Goal: Task Accomplishment & Management: Manage account settings

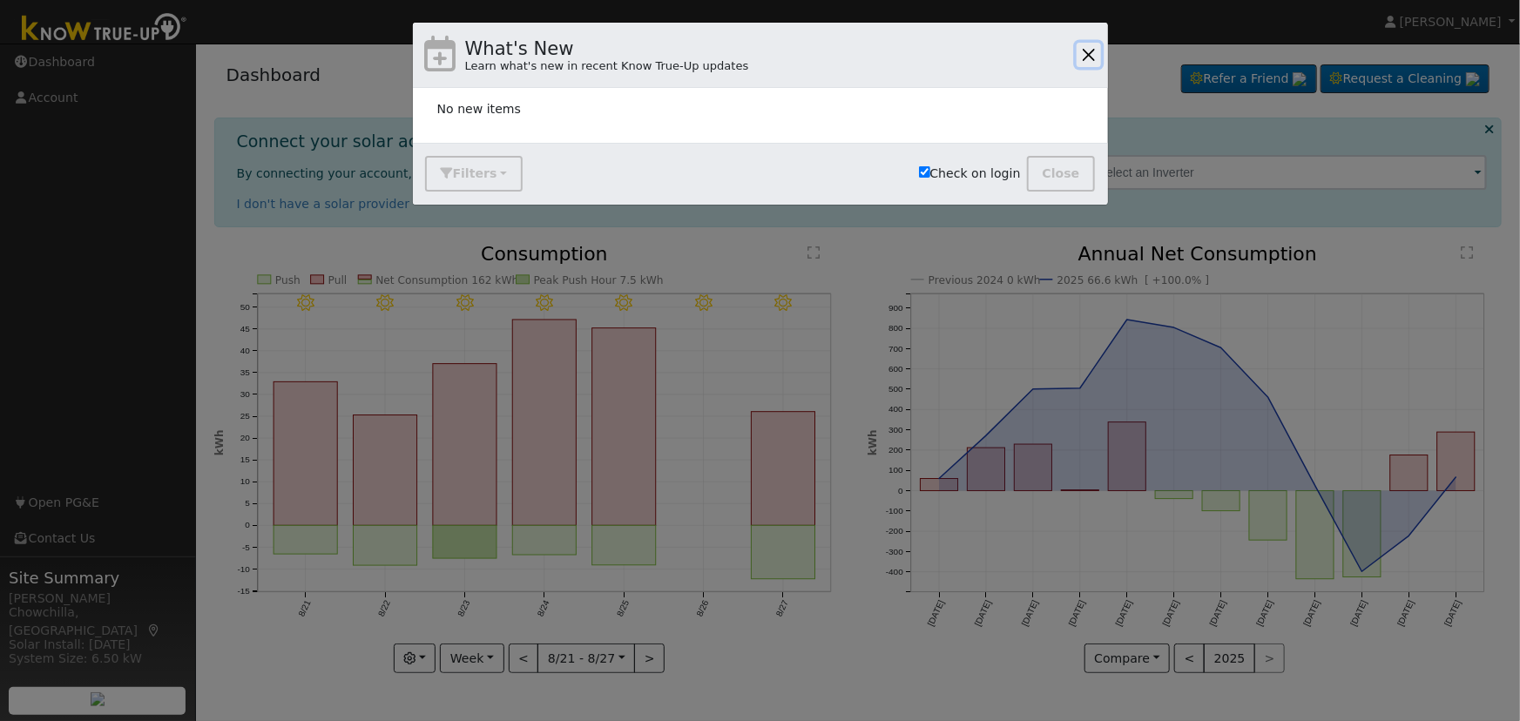
click at [1087, 59] on button "button" at bounding box center [1088, 55] width 24 height 24
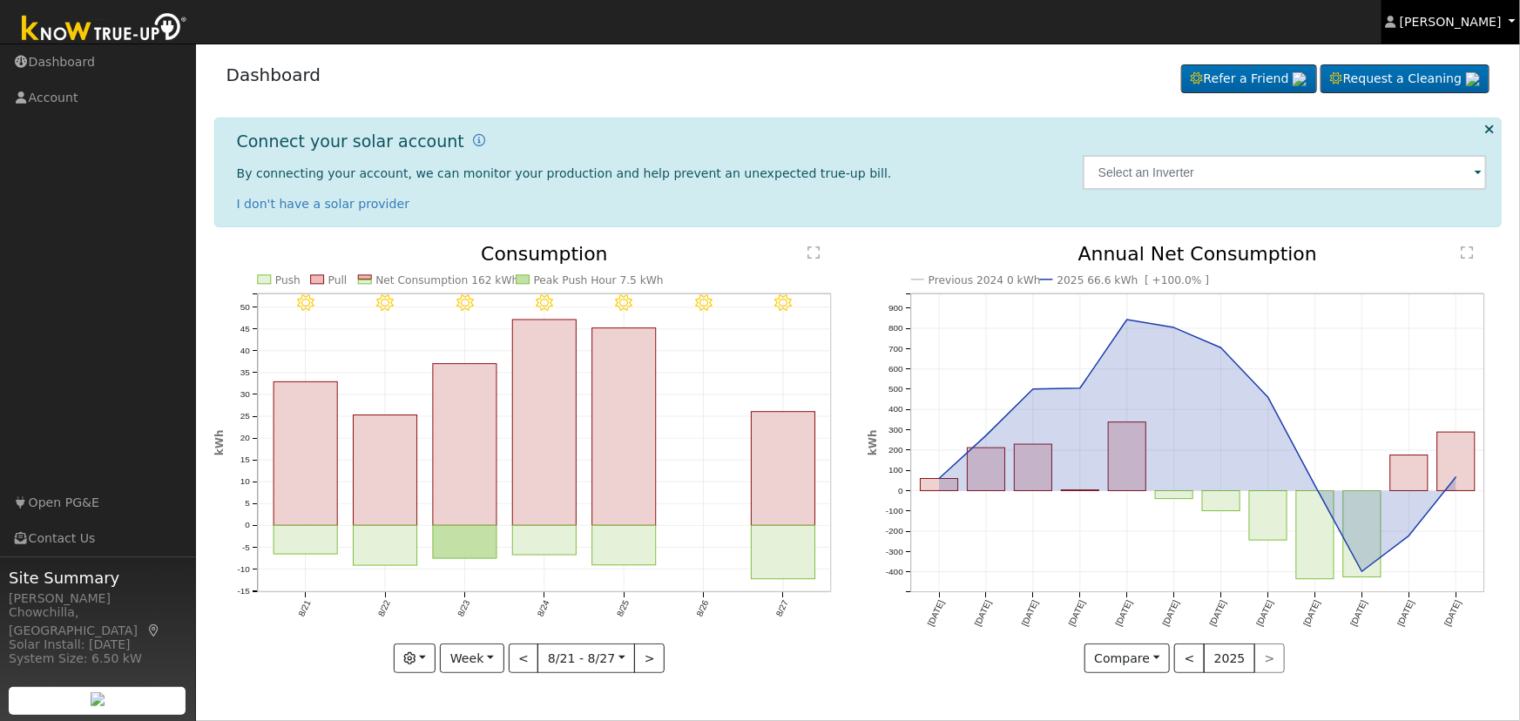
click at [1446, 24] on span "[PERSON_NAME]" at bounding box center [1451, 22] width 102 height 14
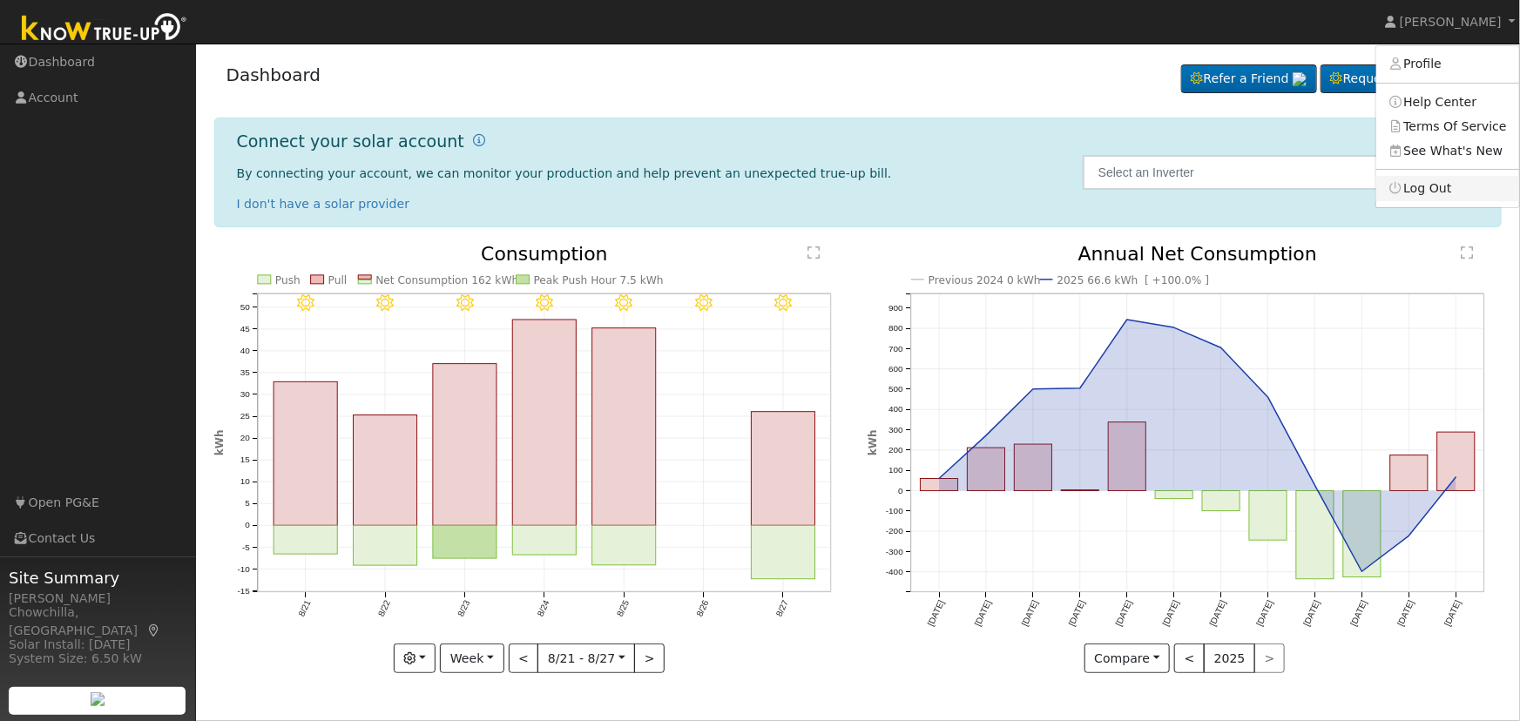
click at [1430, 188] on link "Log Out" at bounding box center [1447, 188] width 143 height 24
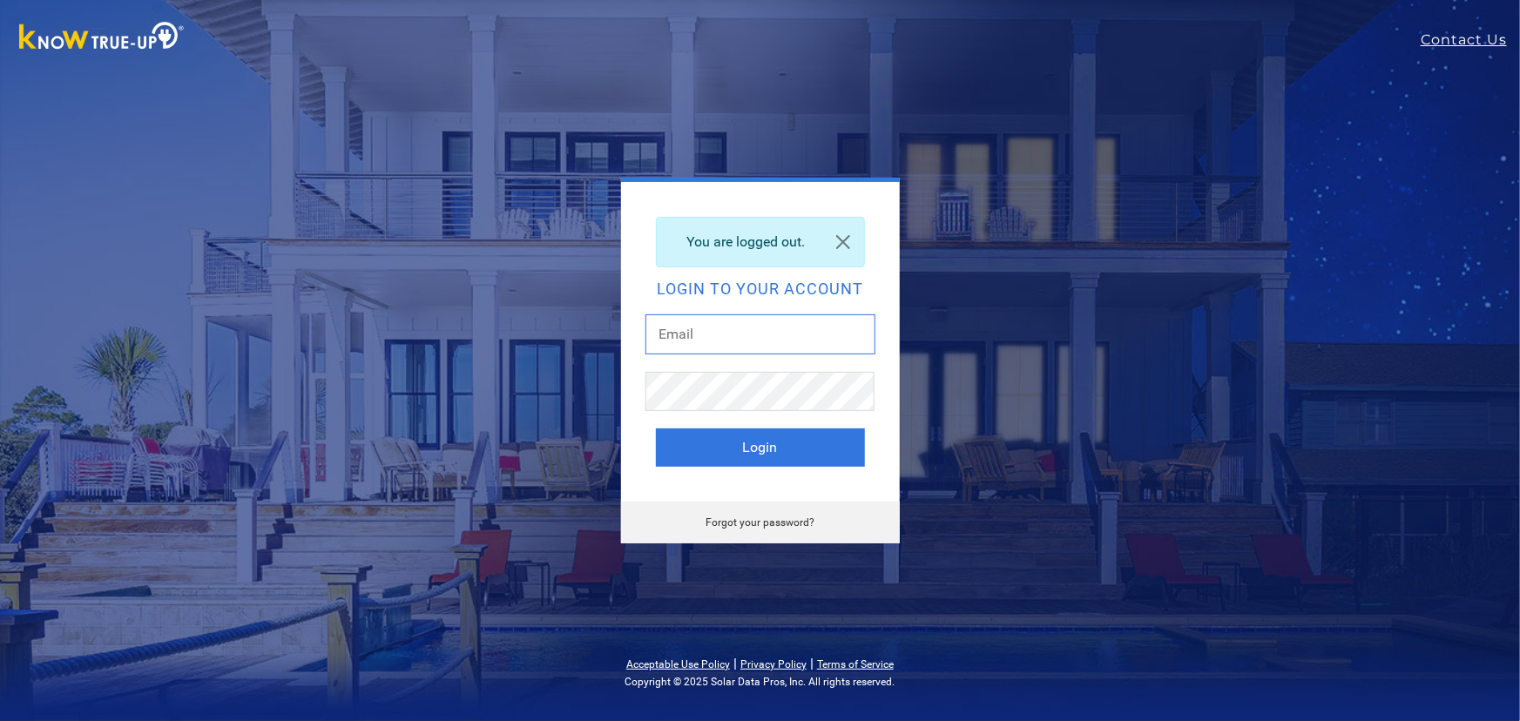
click at [692, 336] on input "text" at bounding box center [760, 334] width 230 height 40
type input "dgibby024@gmail.com"
click at [741, 442] on button "Login" at bounding box center [760, 447] width 209 height 38
